Goal: Navigation & Orientation: Find specific page/section

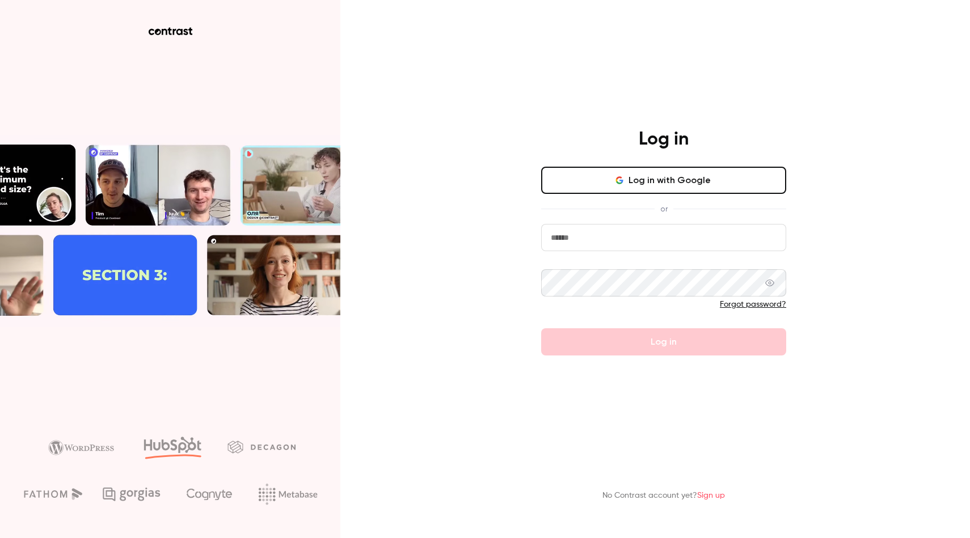
click at [614, 235] on input "email" at bounding box center [663, 237] width 245 height 27
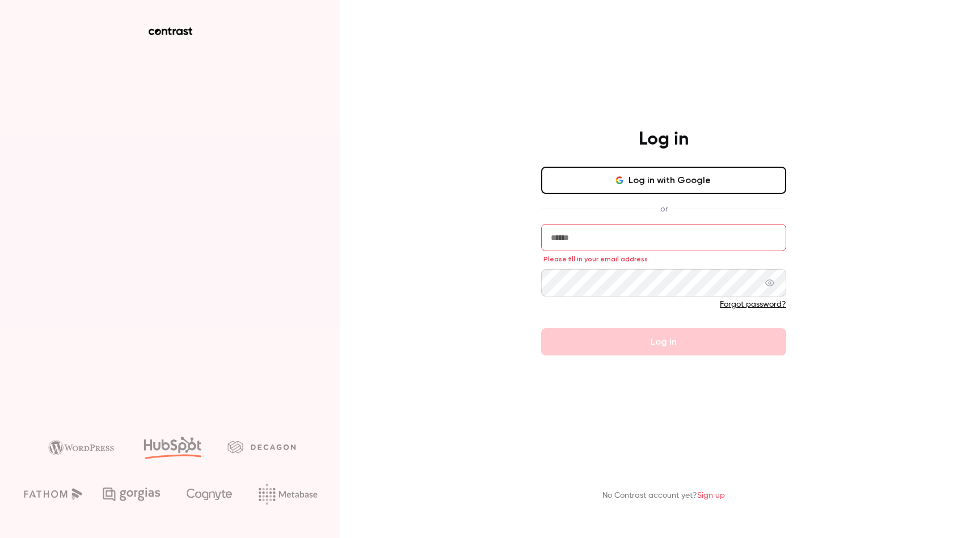
type input "**********"
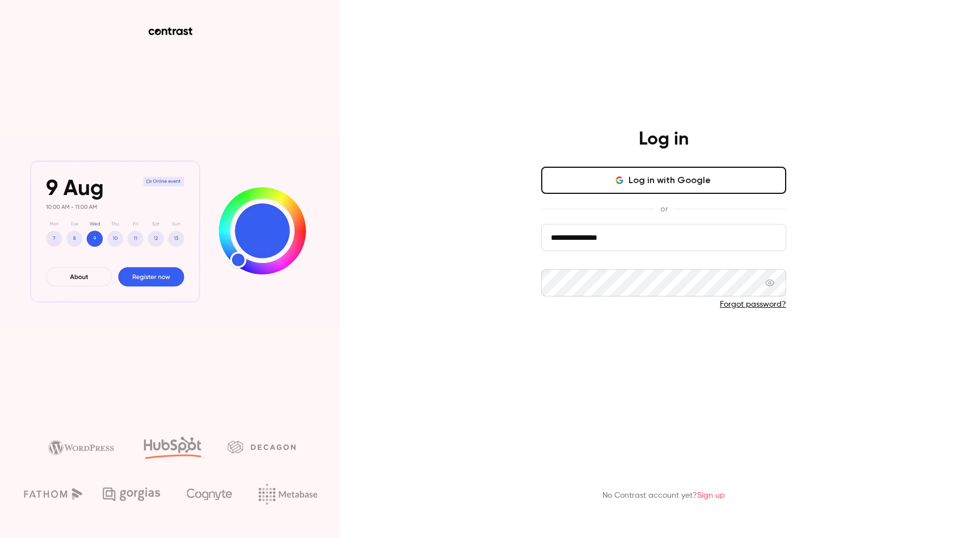
click at [614, 345] on button "Log in" at bounding box center [663, 341] width 245 height 27
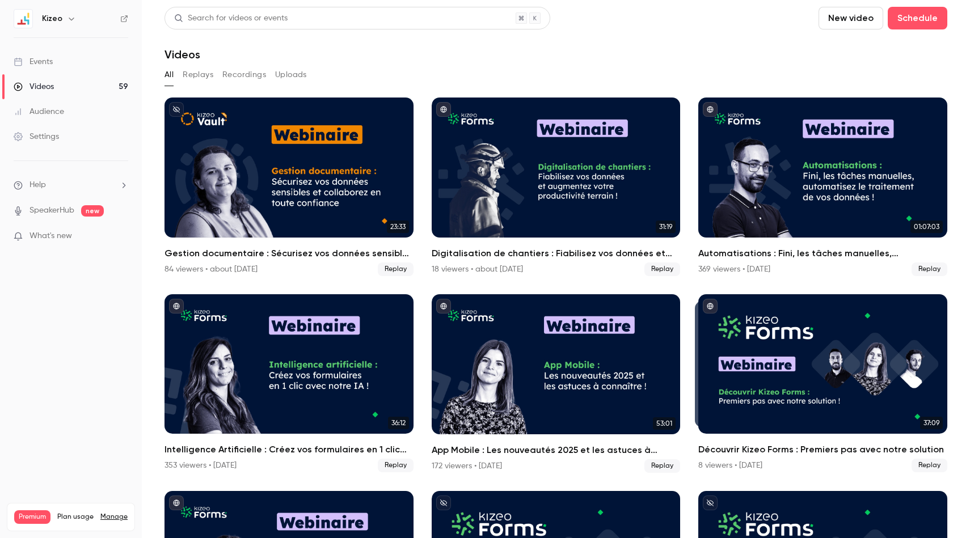
click at [65, 18] on button "button" at bounding box center [72, 19] width 14 height 14
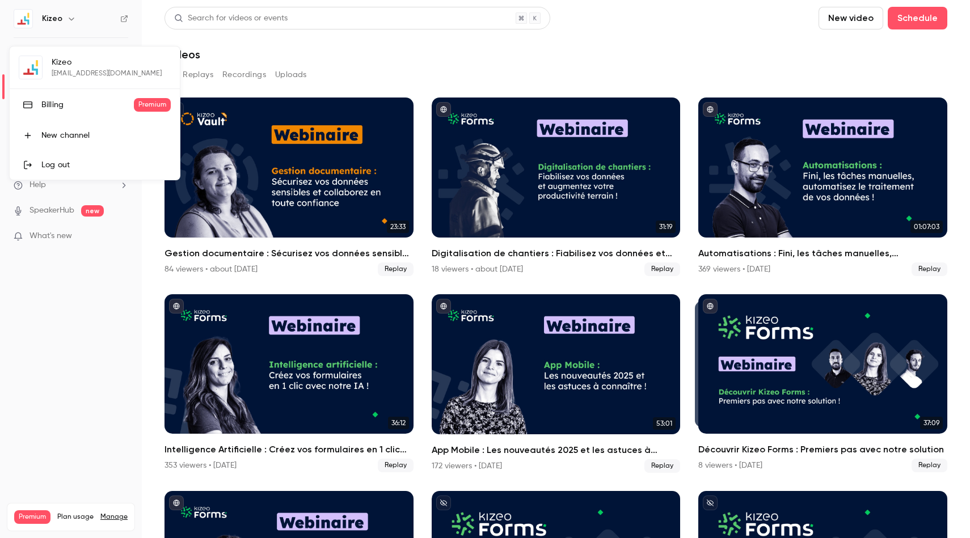
click at [70, 65] on div "Kizeo [EMAIL_ADDRESS][DOMAIN_NAME] Billing Premium New channel Log out" at bounding box center [95, 113] width 170 height 133
click at [85, 36] on div at bounding box center [485, 269] width 970 height 538
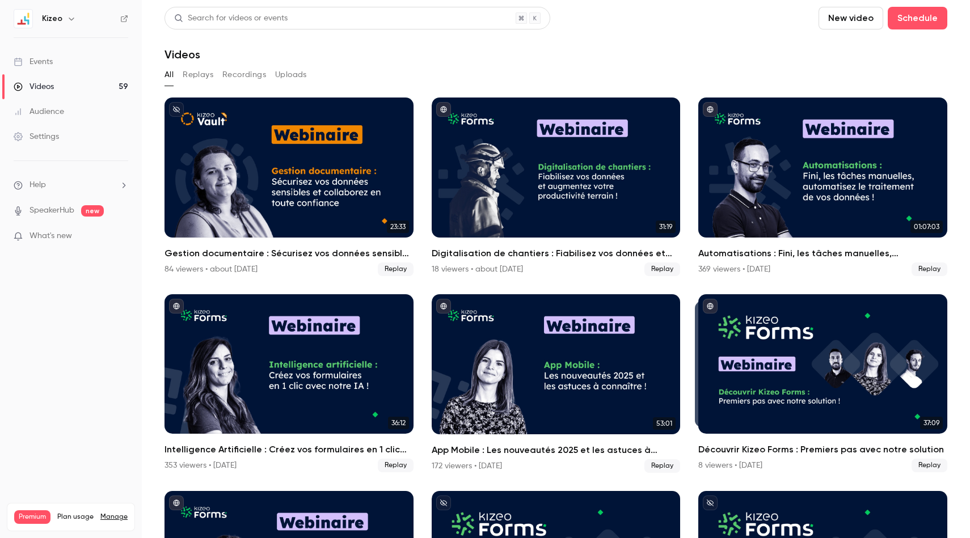
click at [55, 18] on h6 "Kizeo" at bounding box center [52, 18] width 20 height 11
click at [72, 19] on icon "button" at bounding box center [71, 18] width 9 height 9
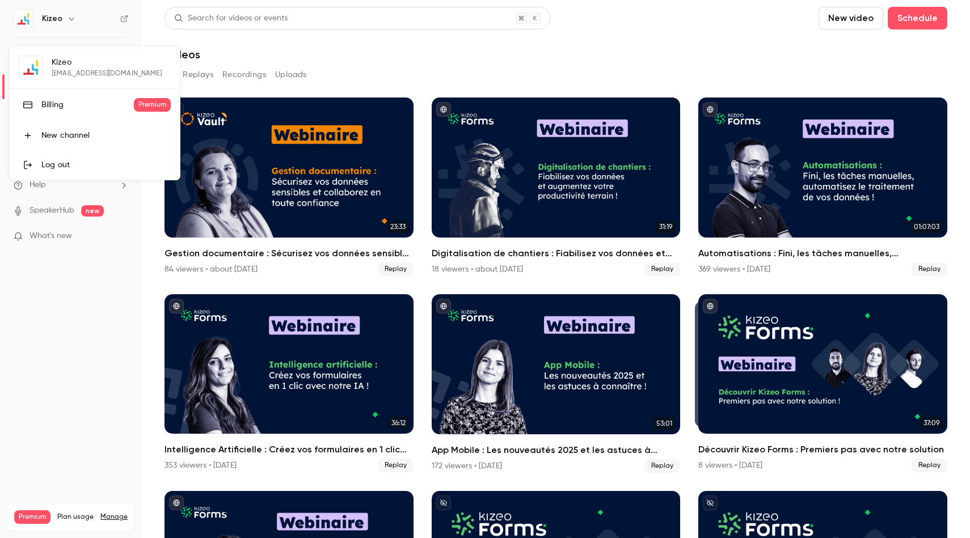
click at [26, 69] on div "Kizeo [EMAIL_ADDRESS][DOMAIN_NAME] Billing Premium New channel Log out" at bounding box center [95, 113] width 170 height 133
click at [55, 69] on div "Kizeo [EMAIL_ADDRESS][DOMAIN_NAME] Billing Premium New channel Log out" at bounding box center [95, 113] width 170 height 133
click at [40, 340] on div at bounding box center [485, 269] width 970 height 538
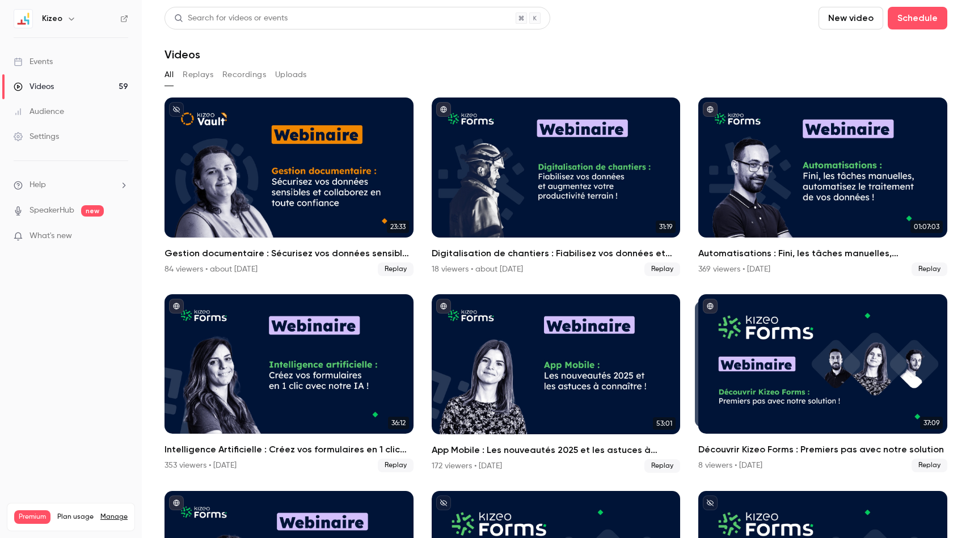
click at [56, 113] on div "Audience" at bounding box center [39, 111] width 50 height 11
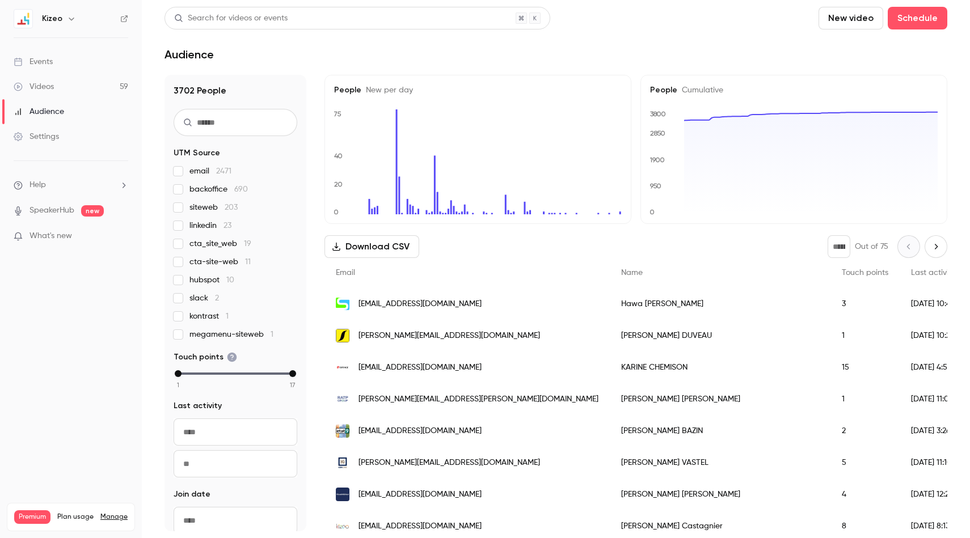
click at [52, 57] on div "Events" at bounding box center [33, 61] width 39 height 11
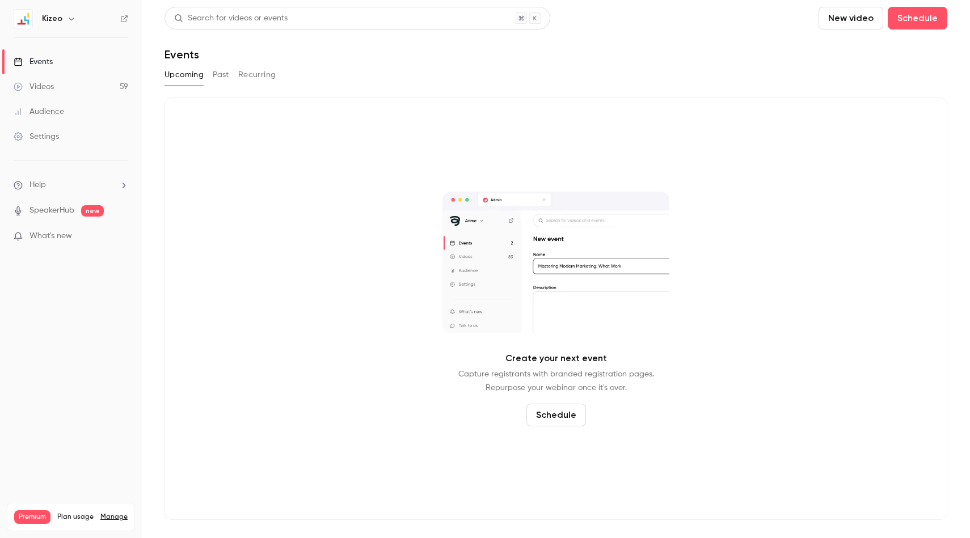
click at [129, 182] on ul "Help SpeakerHub new What's new" at bounding box center [71, 212] width 142 height 102
click at [125, 183] on icon "help-dropdown-opener" at bounding box center [123, 185] width 9 height 9
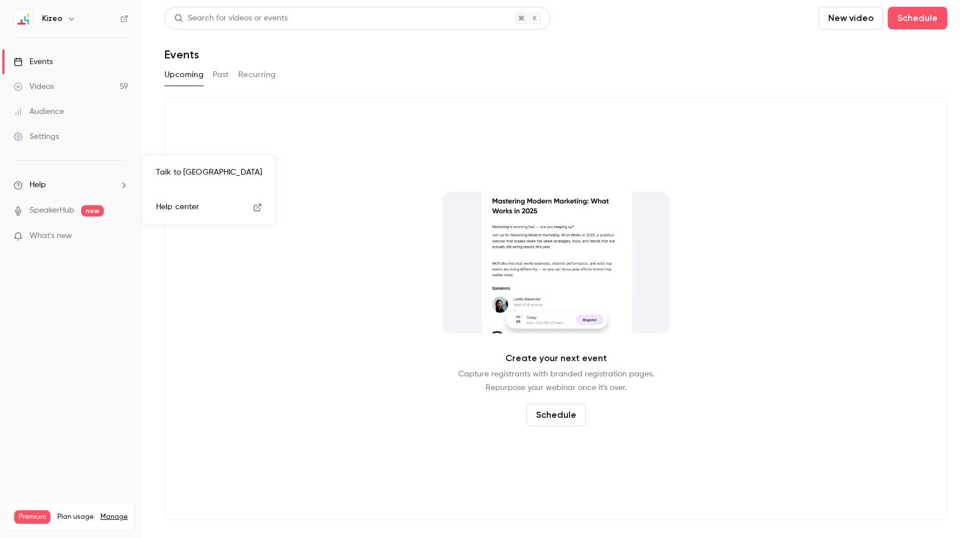
click at [124, 132] on div at bounding box center [485, 269] width 970 height 538
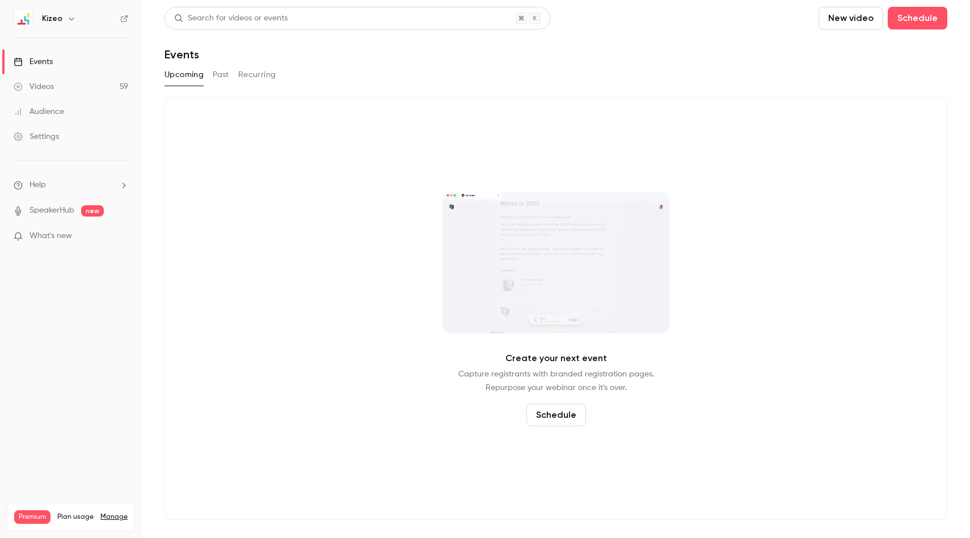
click at [36, 133] on div "Settings" at bounding box center [36, 136] width 45 height 11
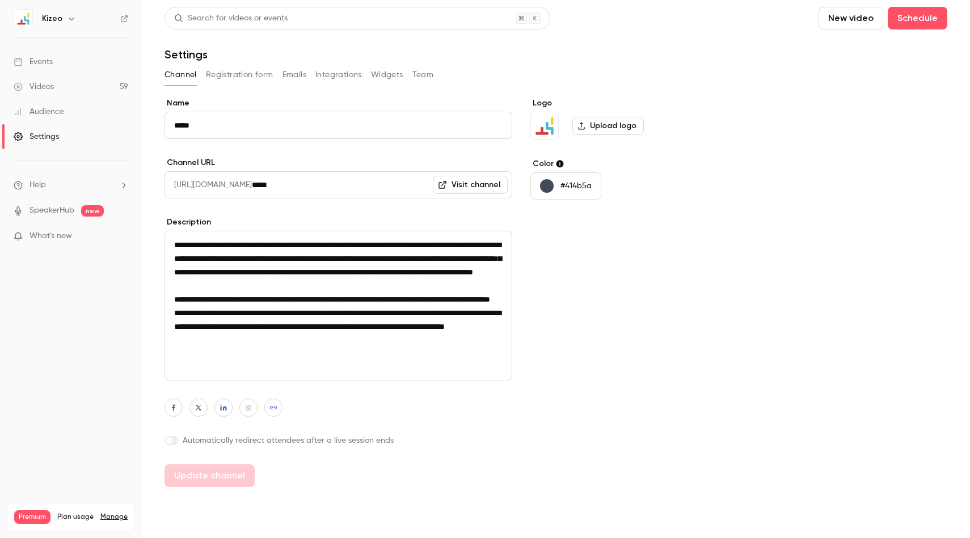
click at [424, 71] on button "Team" at bounding box center [423, 75] width 22 height 18
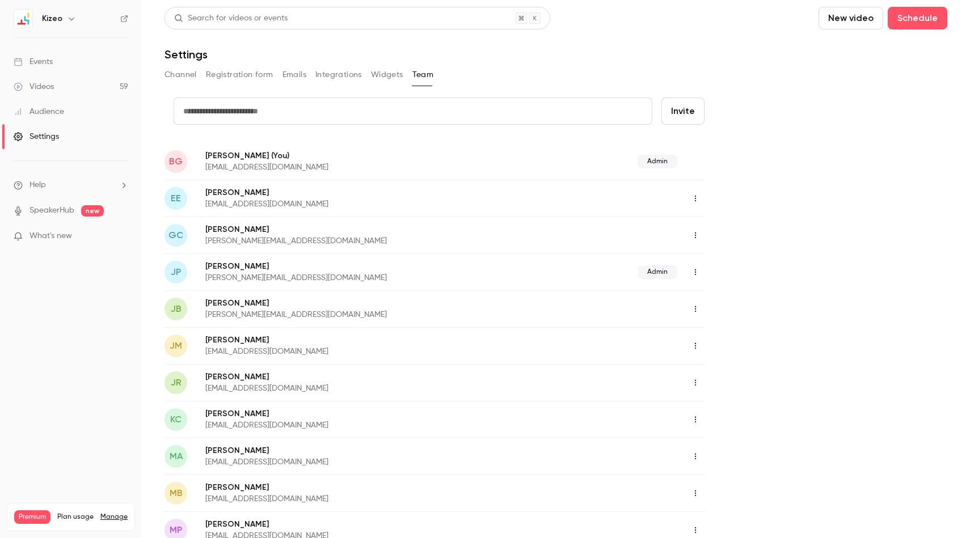
click at [53, 87] on div "Videos" at bounding box center [34, 86] width 40 height 11
